Goal: Information Seeking & Learning: Learn about a topic

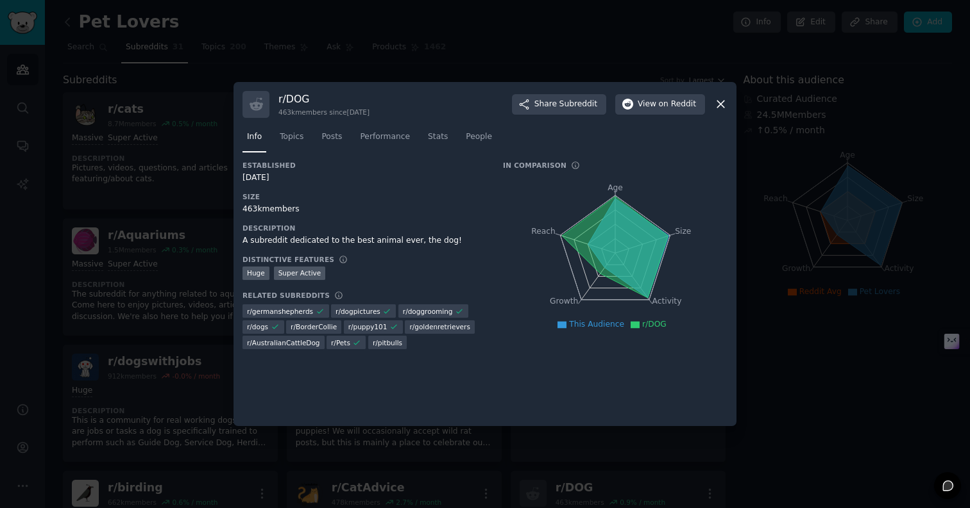
click at [718, 102] on icon at bounding box center [720, 104] width 7 height 7
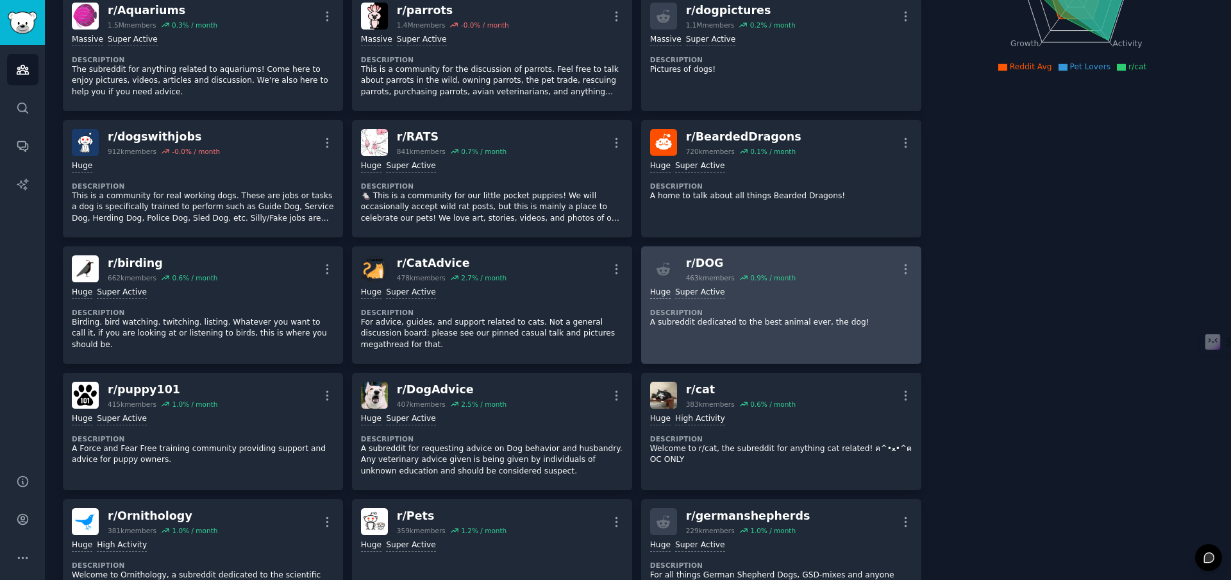
scroll to position [360, 0]
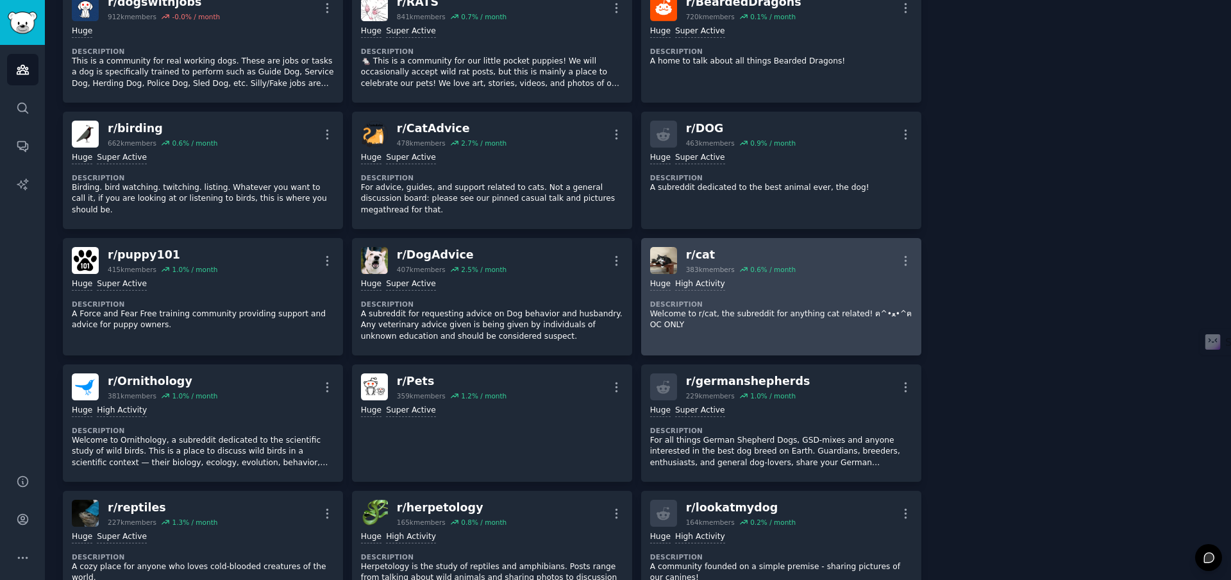
click at [696, 259] on div "r/ cat" at bounding box center [741, 255] width 110 height 16
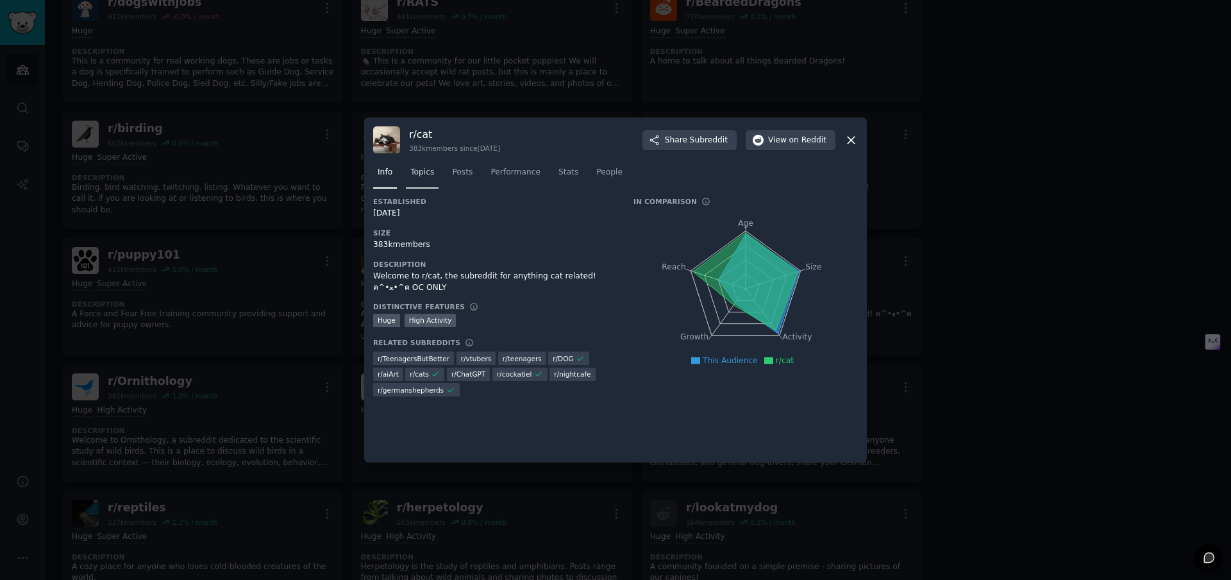
click at [421, 169] on span "Topics" at bounding box center [422, 173] width 24 height 12
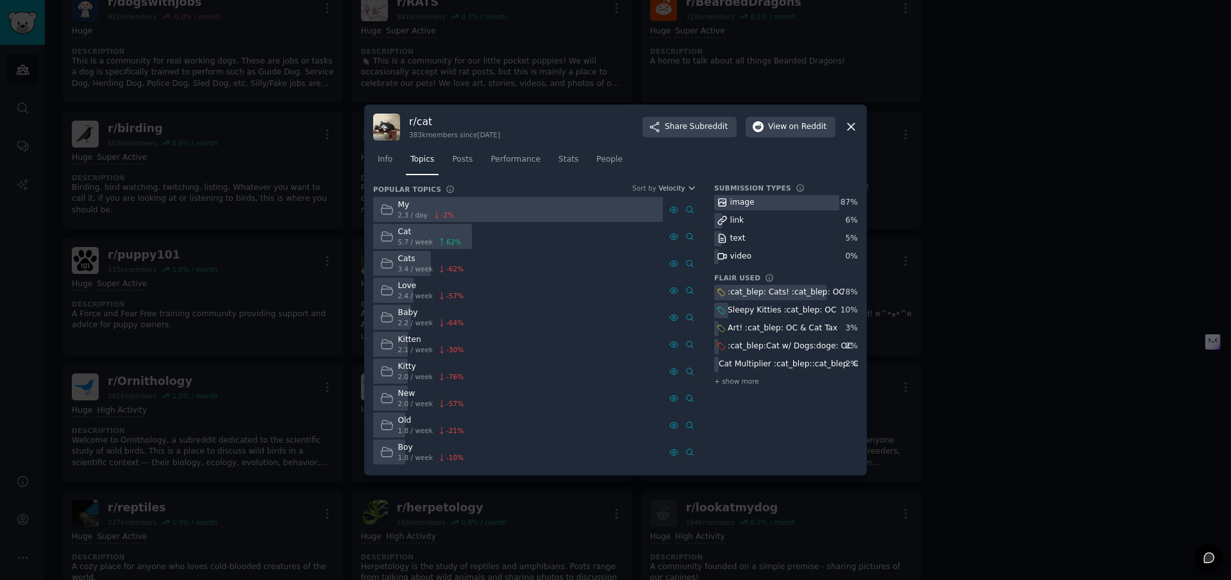
click at [852, 139] on div "r/ cat 383k members since 10/18/2008 Share Subreddit View on Reddit" at bounding box center [615, 126] width 485 height 27
click at [935, 142] on div at bounding box center [615, 290] width 1231 height 580
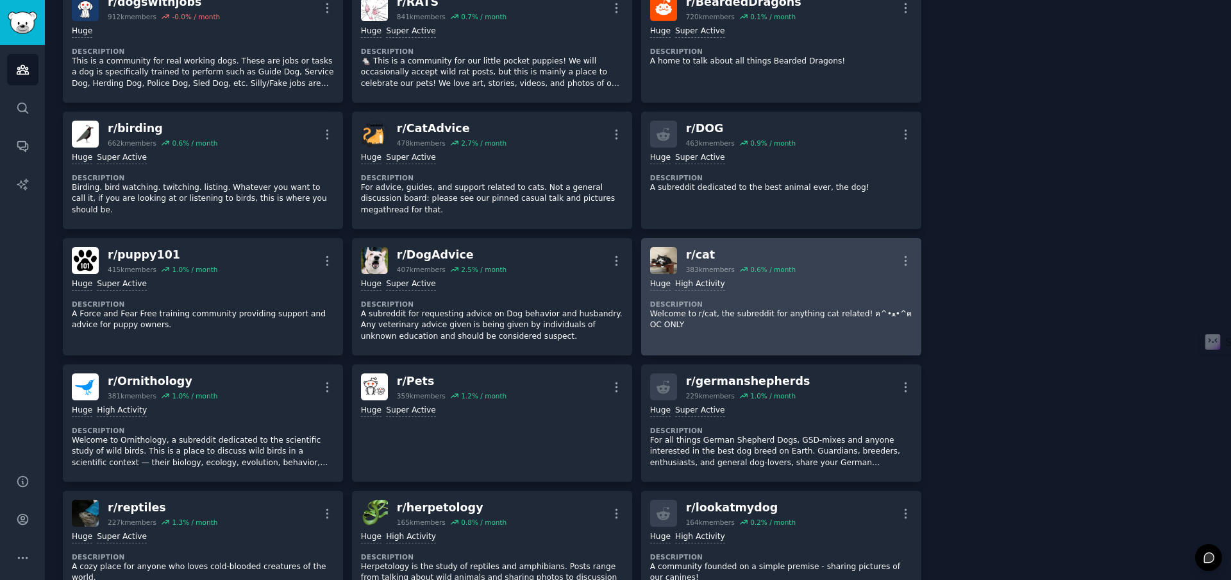
click at [665, 256] on img at bounding box center [663, 260] width 27 height 27
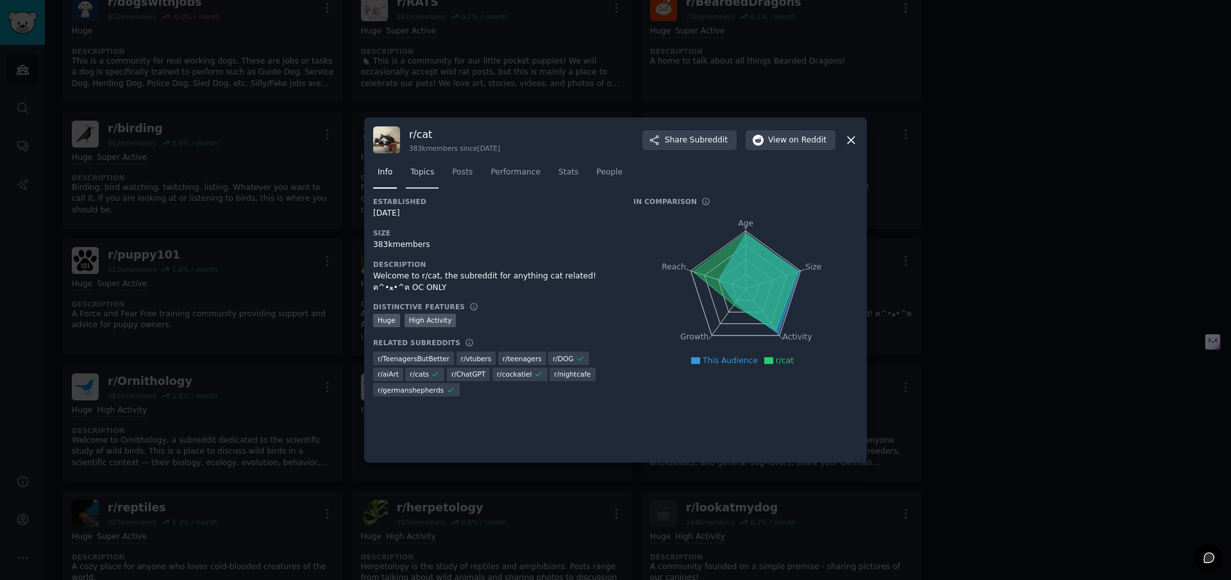
click at [435, 173] on link "Topics" at bounding box center [422, 175] width 33 height 26
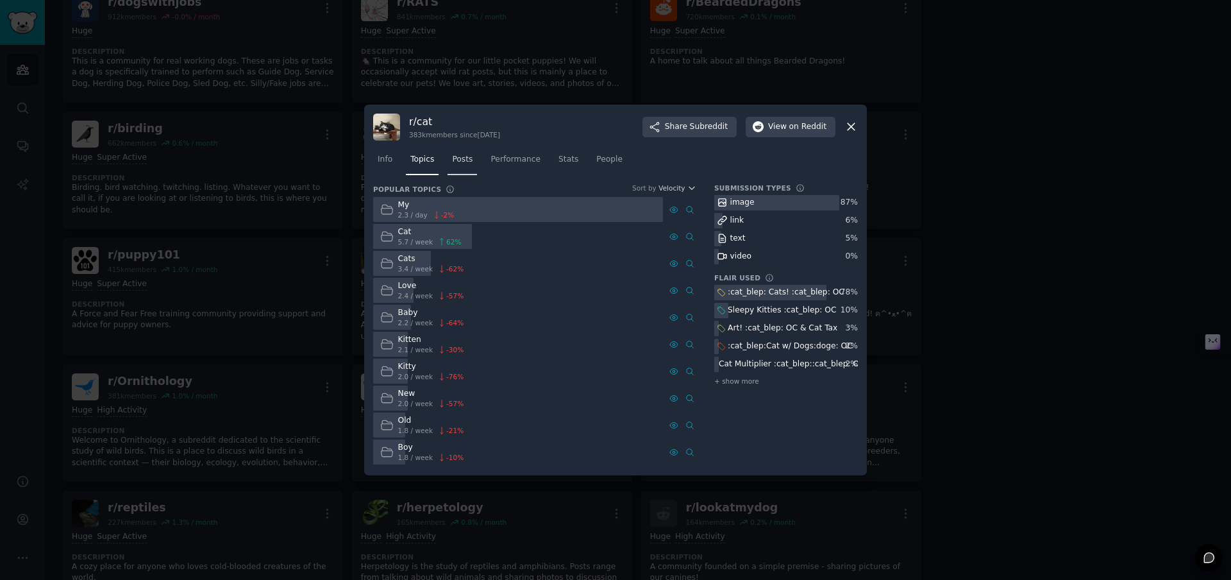
click at [455, 173] on link "Posts" at bounding box center [462, 162] width 29 height 26
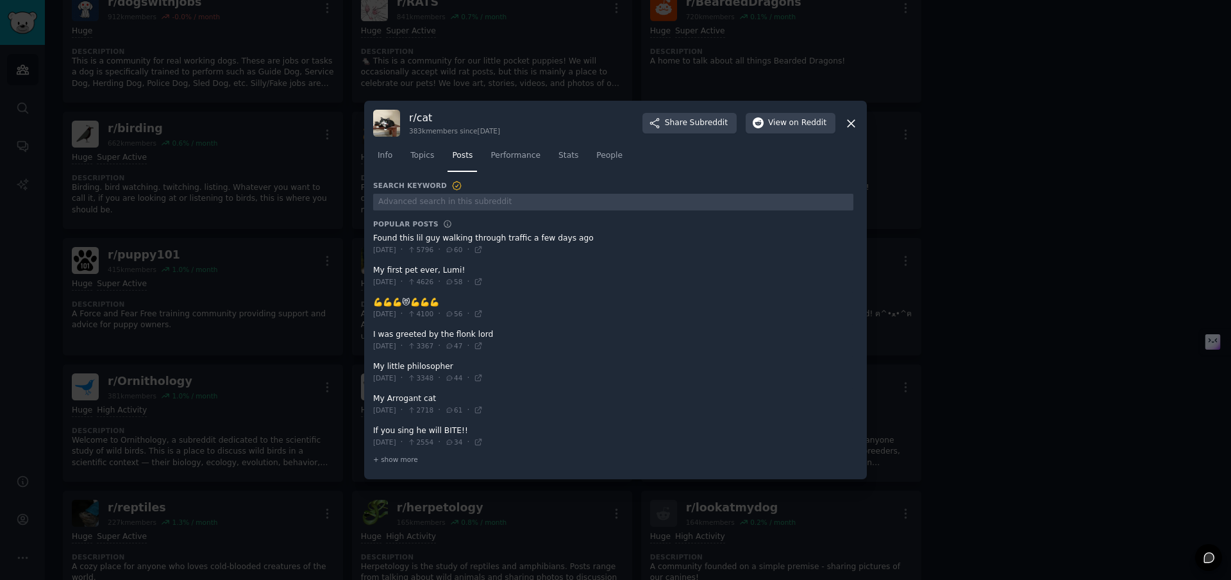
click at [591, 276] on span at bounding box center [613, 275] width 480 height 31
click at [848, 126] on icon at bounding box center [850, 123] width 13 height 13
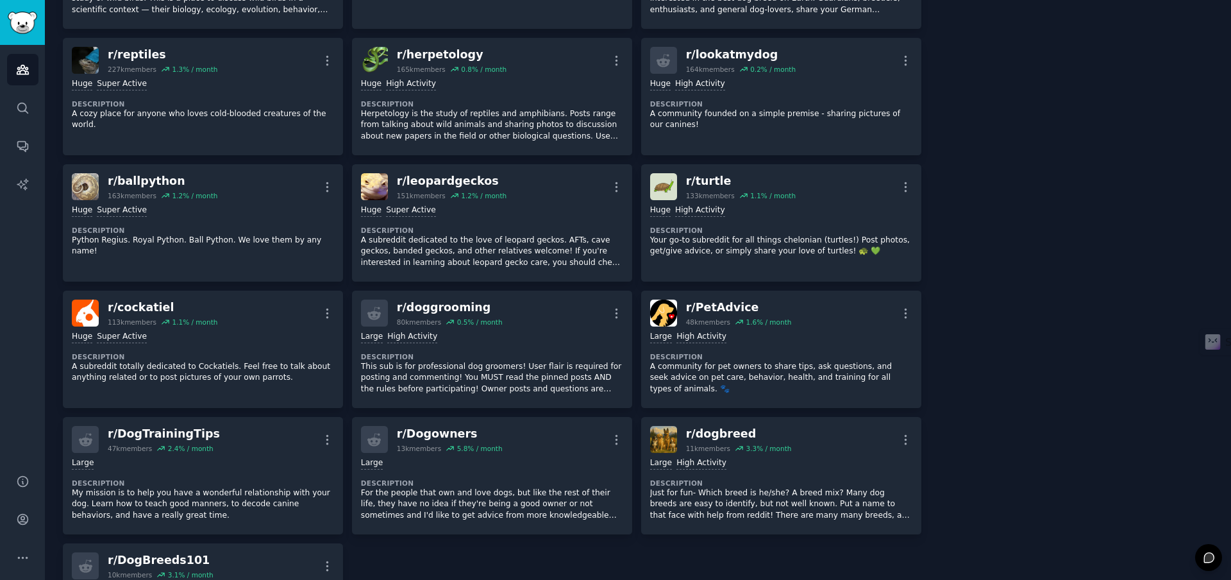
scroll to position [818, 0]
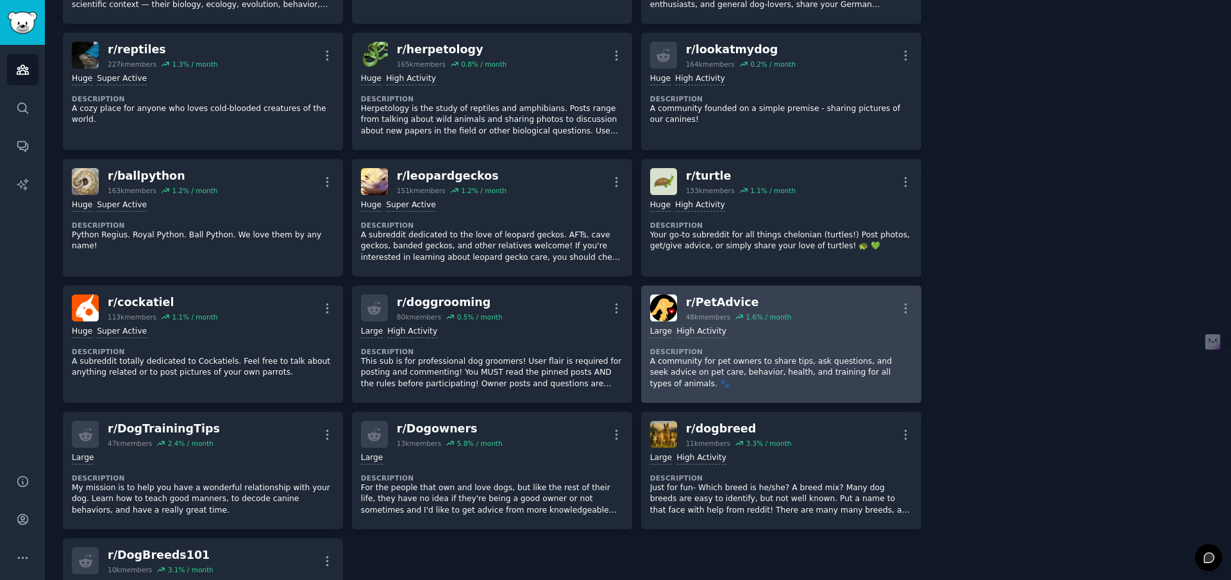
click at [721, 304] on div "r/ PetAdvice" at bounding box center [739, 302] width 106 height 16
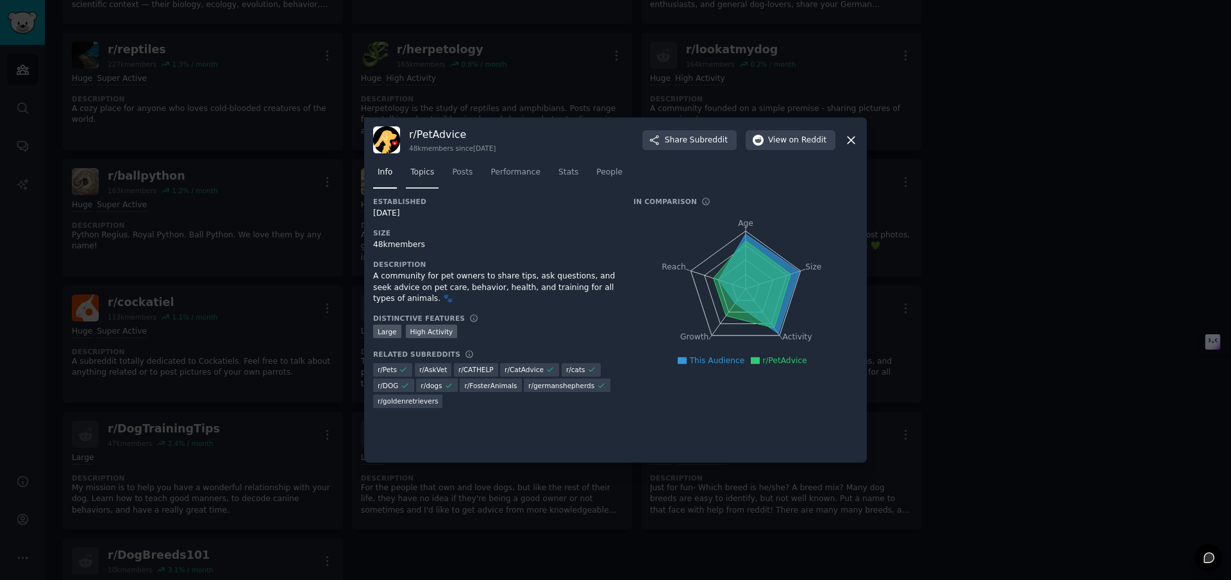
click at [427, 176] on span "Topics" at bounding box center [422, 173] width 24 height 12
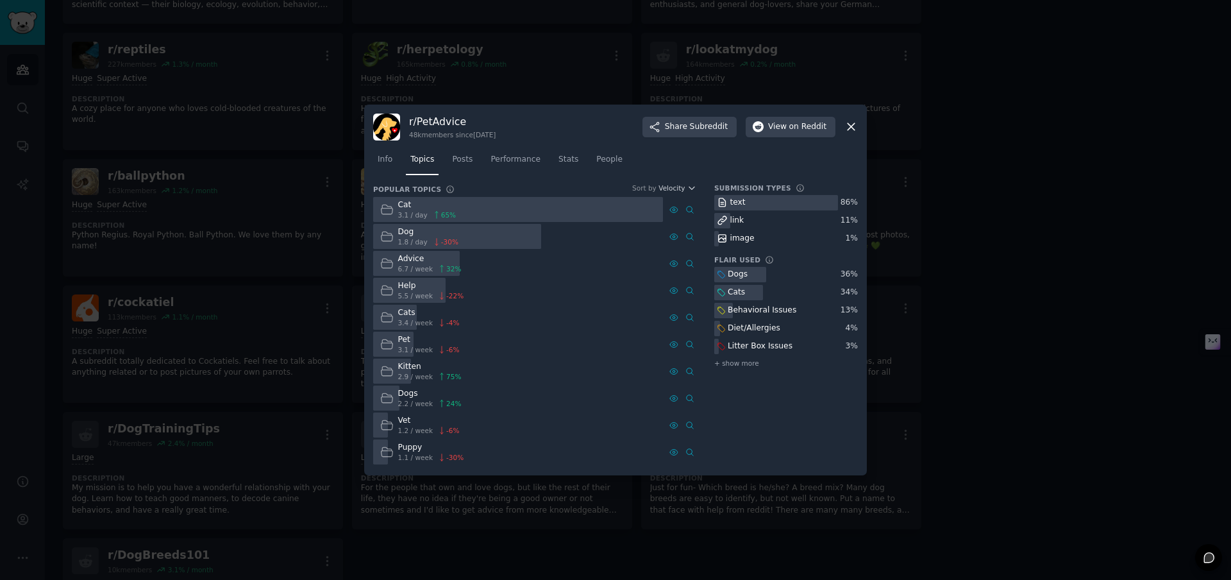
click at [938, 169] on div at bounding box center [615, 290] width 1231 height 580
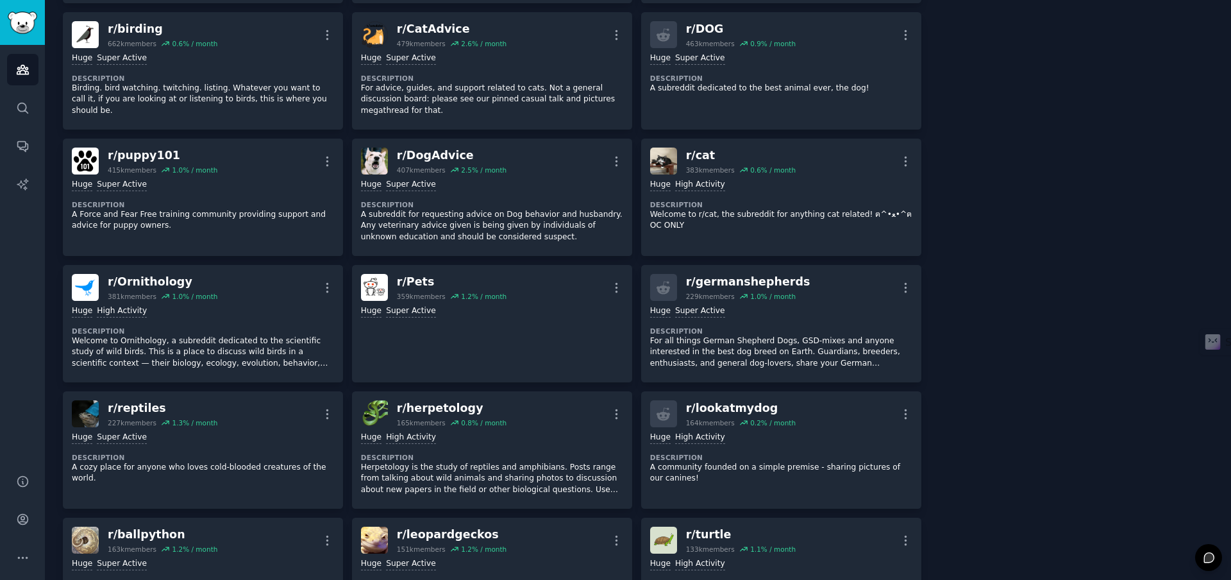
scroll to position [411, 0]
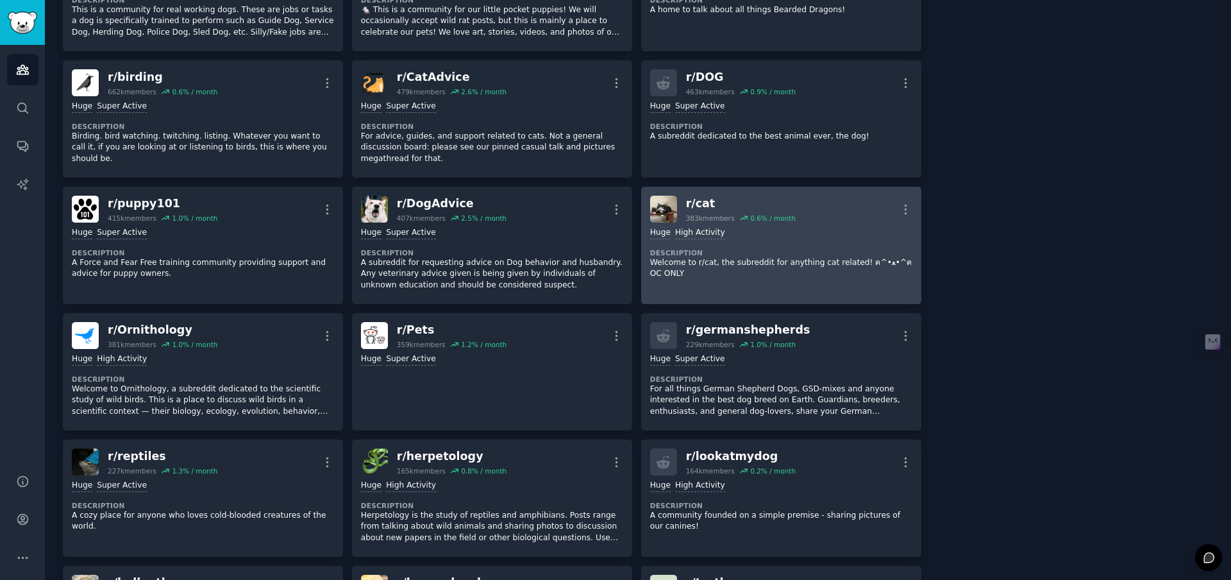
click at [700, 204] on div "r/ cat" at bounding box center [741, 204] width 110 height 16
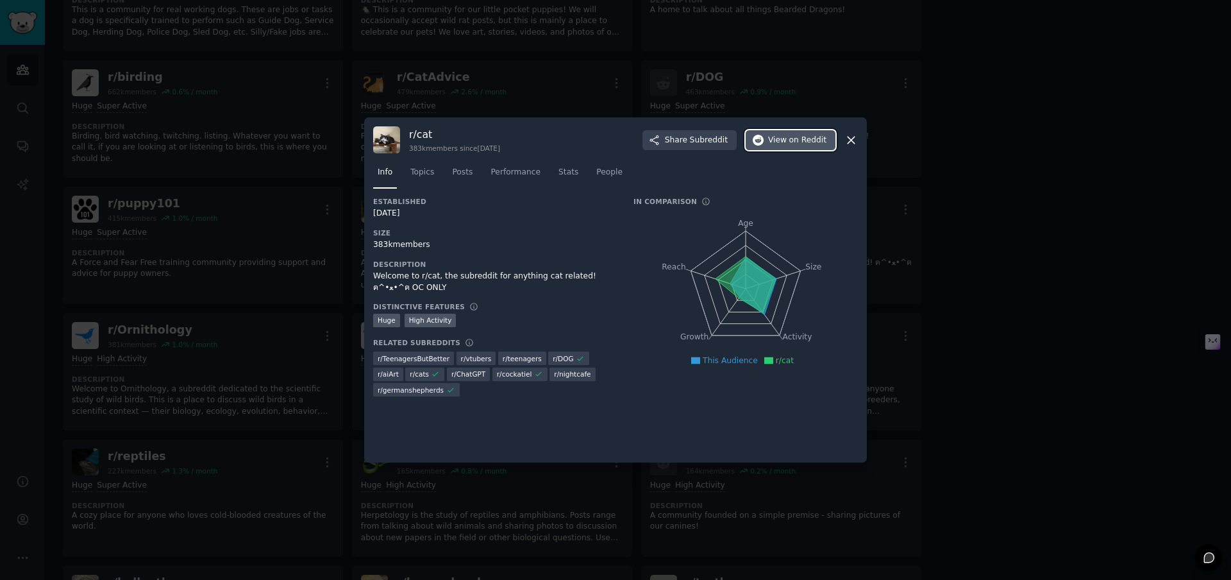
click at [791, 146] on button "View on Reddit" at bounding box center [791, 140] width 90 height 21
click at [614, 94] on div at bounding box center [615, 290] width 1231 height 580
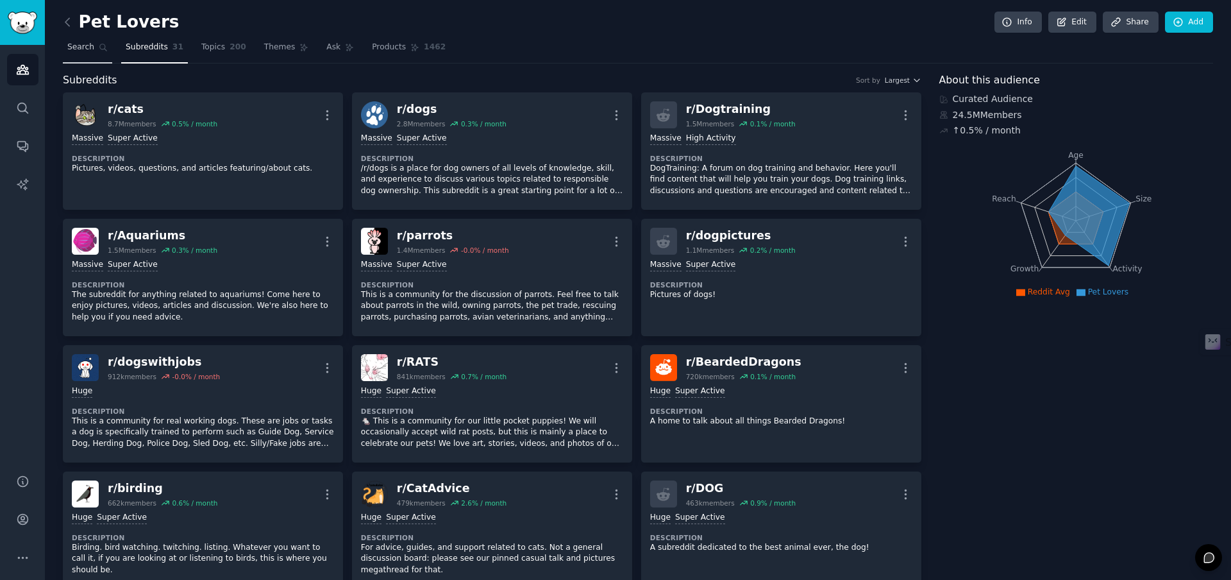
click at [75, 55] on link "Search" at bounding box center [87, 50] width 49 height 26
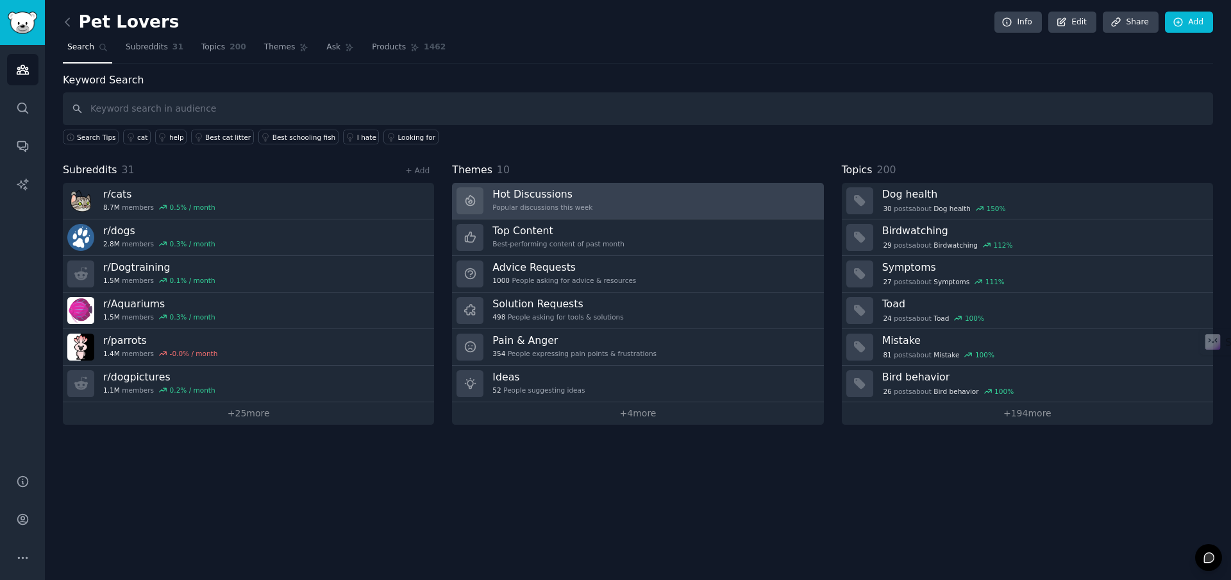
click at [537, 193] on h3 "Hot Discussions" at bounding box center [542, 193] width 100 height 13
